Goal: Information Seeking & Learning: Learn about a topic

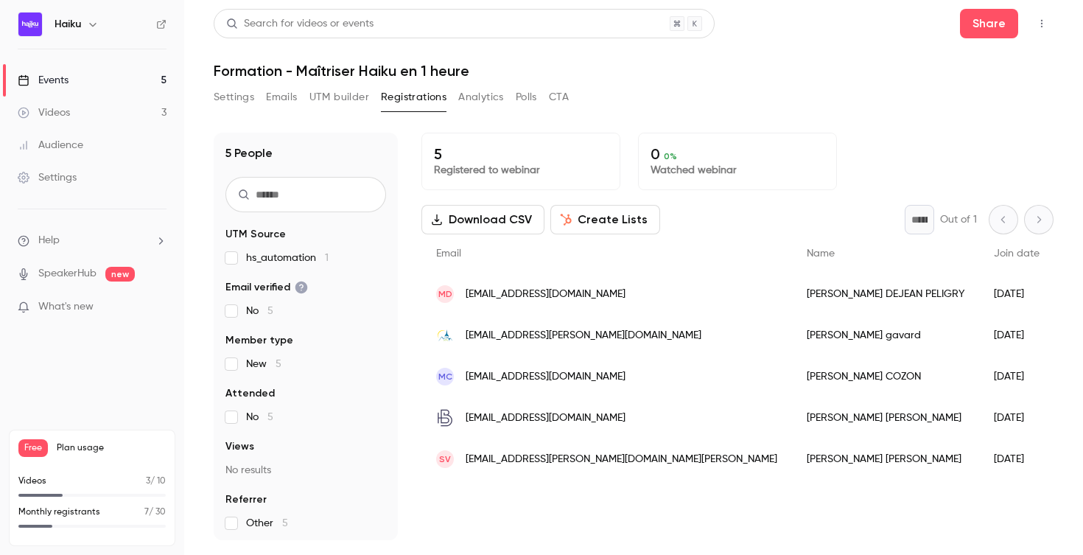
click at [74, 77] on link "Events 5" at bounding box center [92, 80] width 184 height 32
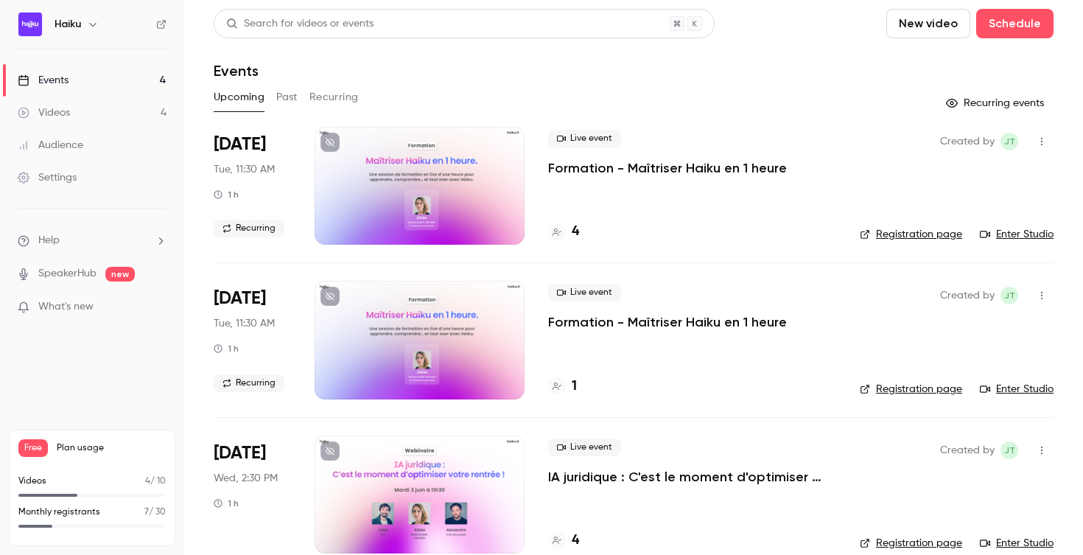
click at [287, 102] on button "Past" at bounding box center [286, 97] width 21 height 24
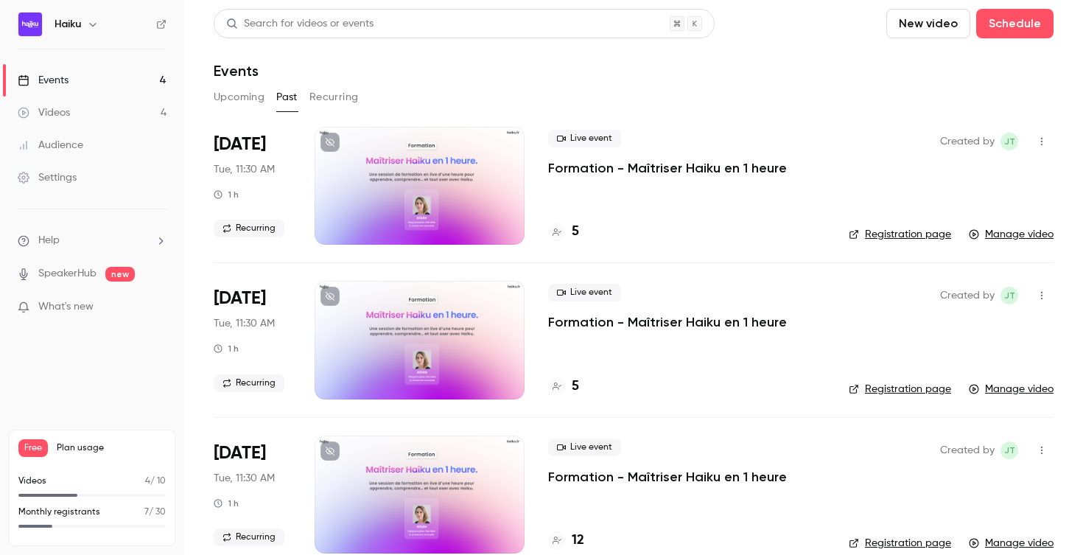
click at [605, 169] on p "Formation - Maîtriser Haiku en 1 heure" at bounding box center [667, 168] width 239 height 18
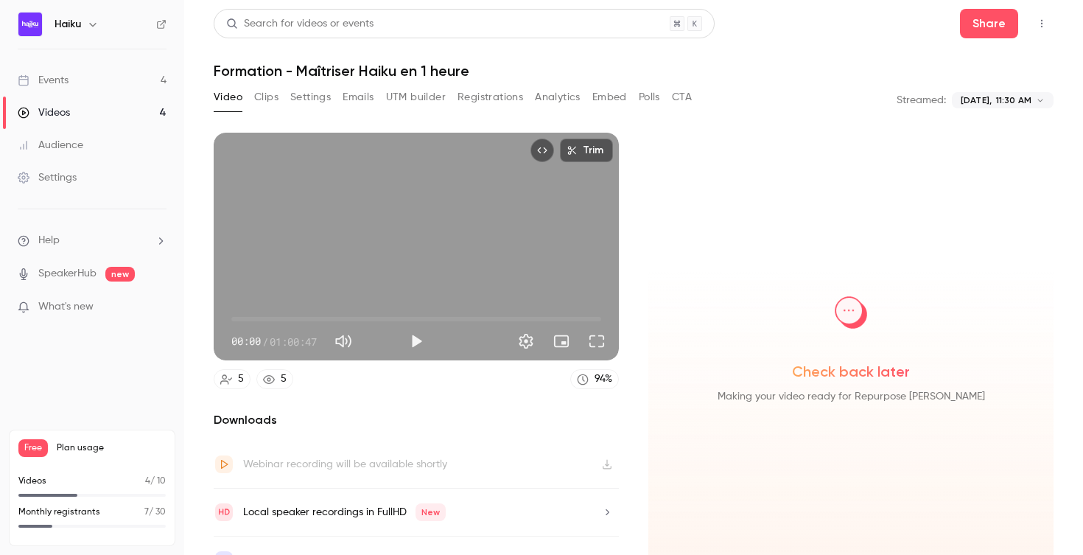
click at [557, 94] on button "Analytics" at bounding box center [558, 97] width 46 height 24
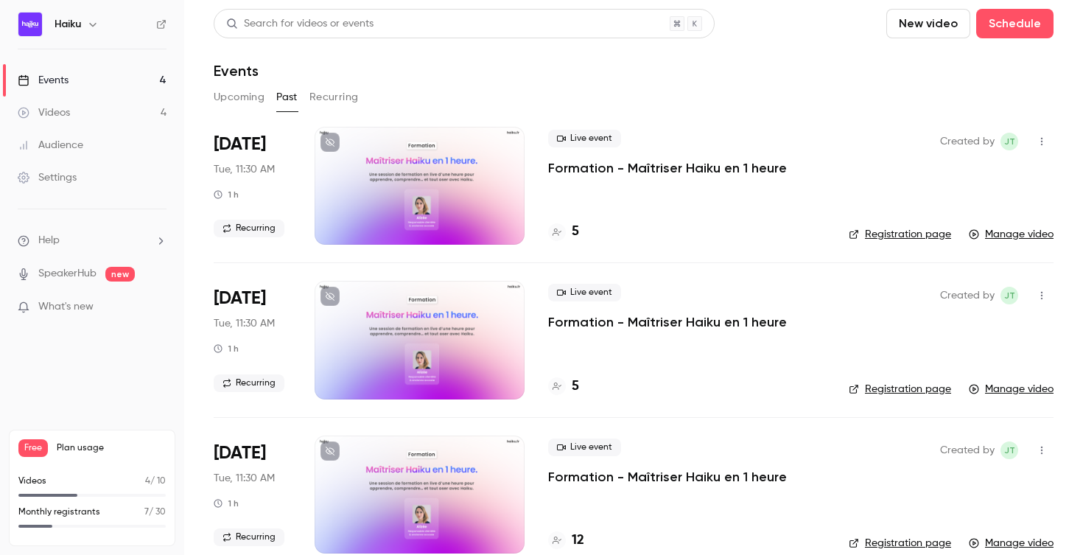
click at [243, 94] on button "Upcoming" at bounding box center [239, 97] width 51 height 24
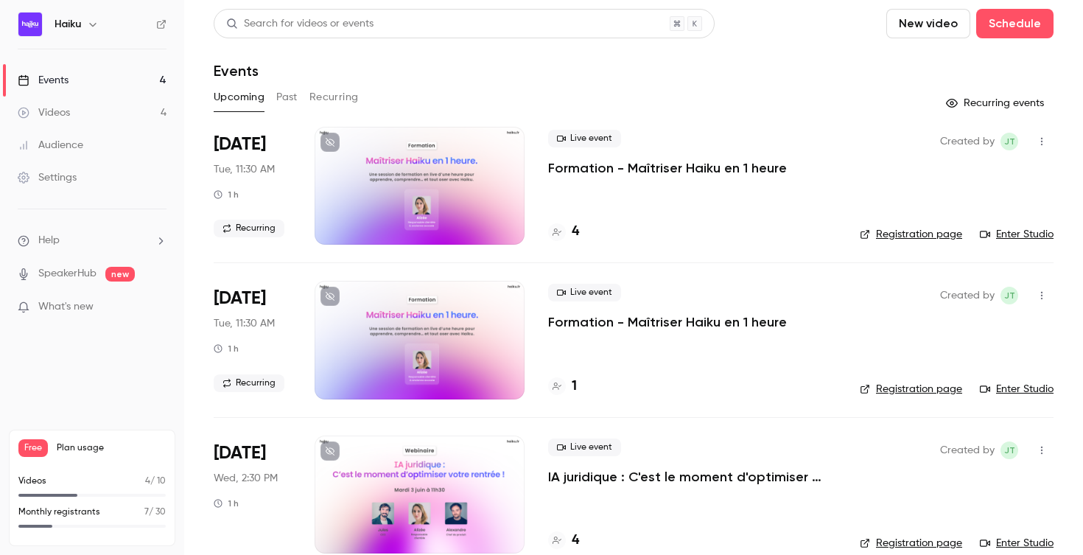
click at [286, 102] on button "Past" at bounding box center [286, 97] width 21 height 24
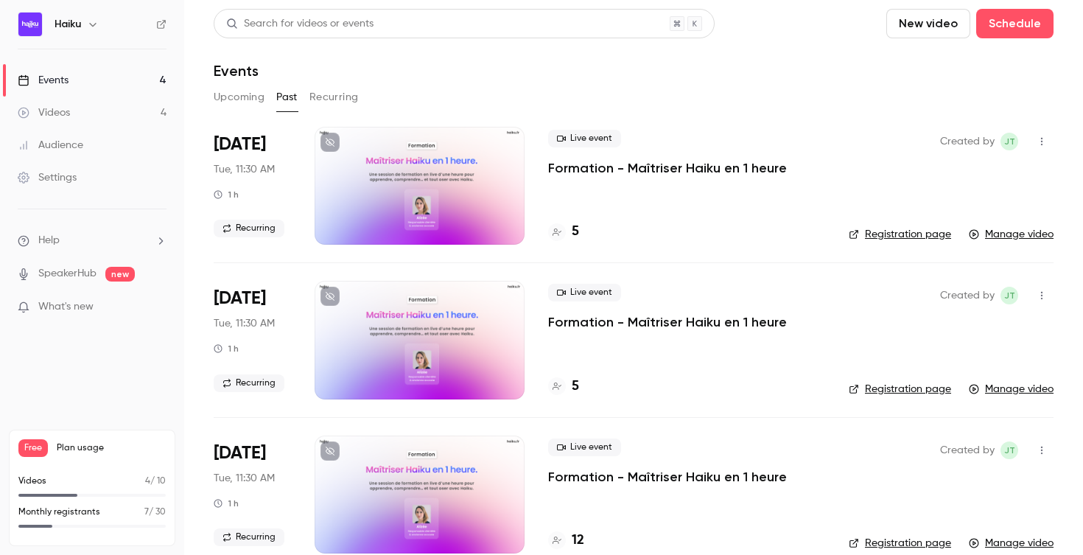
click at [579, 230] on div "5" at bounding box center [686, 232] width 277 height 20
click at [575, 231] on h4 "5" at bounding box center [575, 232] width 7 height 20
